Goal: Task Accomplishment & Management: Manage account settings

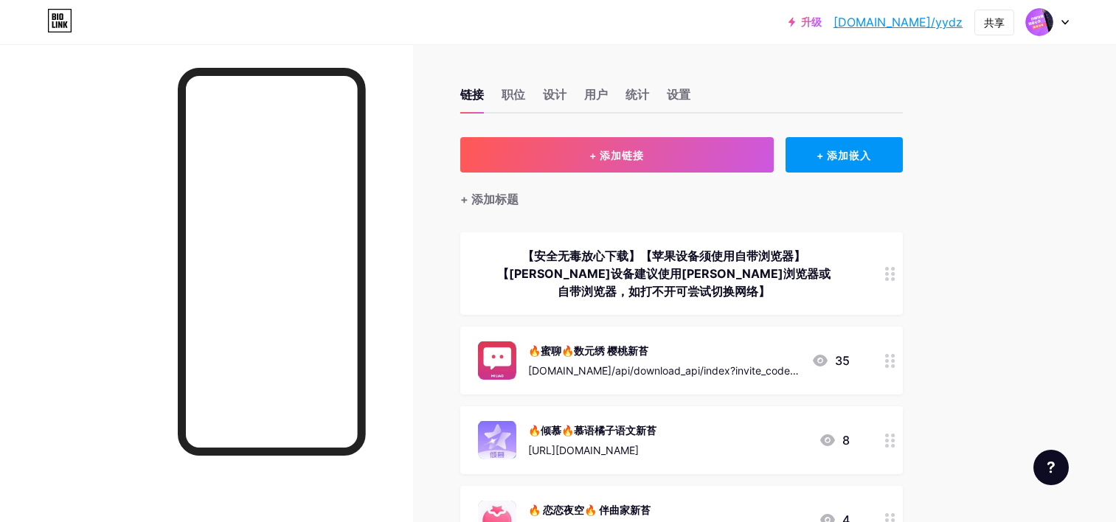
scroll to position [221, 0]
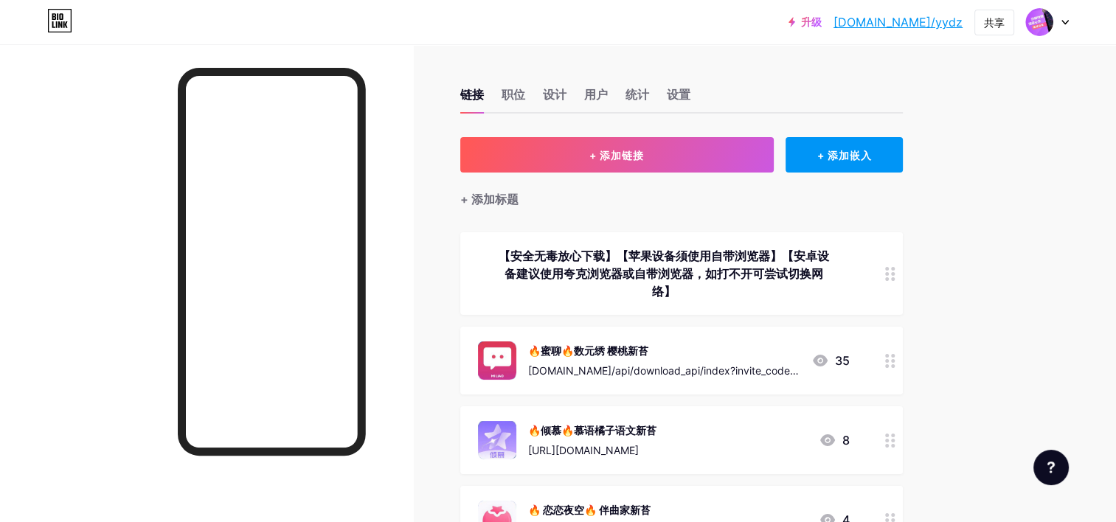
drag, startPoint x: 426, startPoint y: 223, endPoint x: 415, endPoint y: 224, distance: 11.8
click at [408, 224] on div at bounding box center [206, 305] width 413 height 522
drag, startPoint x: 470, startPoint y: 51, endPoint x: 463, endPoint y: 46, distance: 8.0
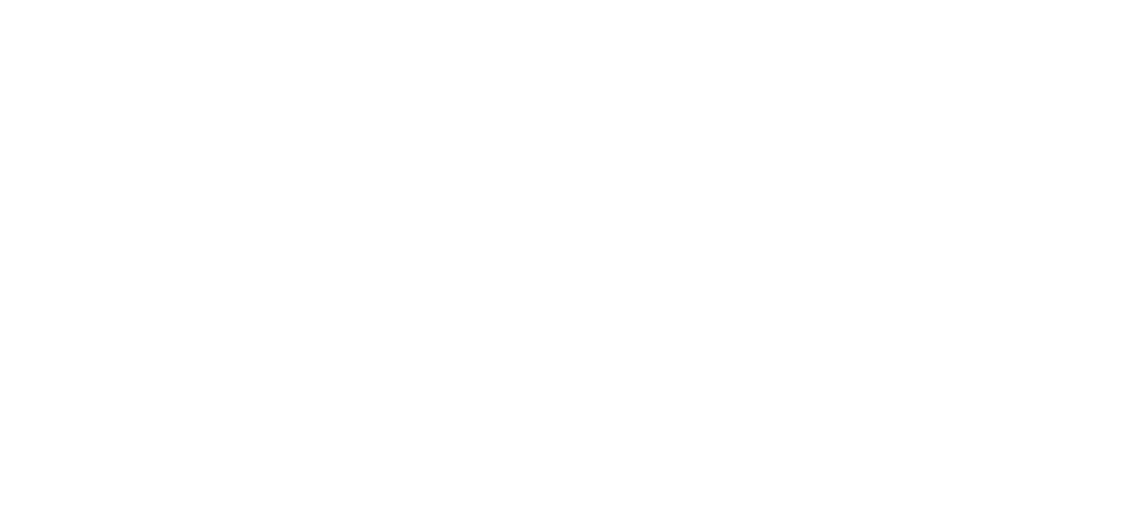
drag, startPoint x: 0, startPoint y: 0, endPoint x: 187, endPoint y: 352, distance: 398.3
click at [191, 0] on html at bounding box center [563, 0] width 1127 height 0
